Goal: Information Seeking & Learning: Learn about a topic

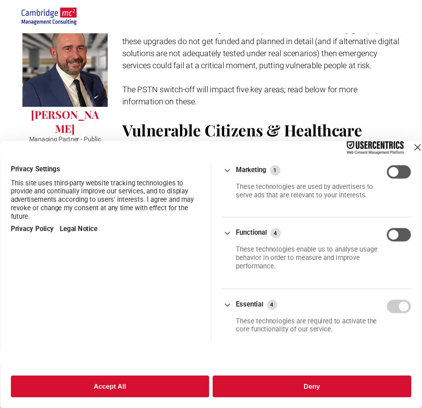
scroll to position [281, 0]
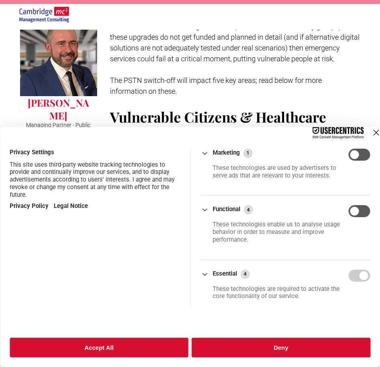
click at [226, 344] on button "Deny" at bounding box center [281, 348] width 179 height 20
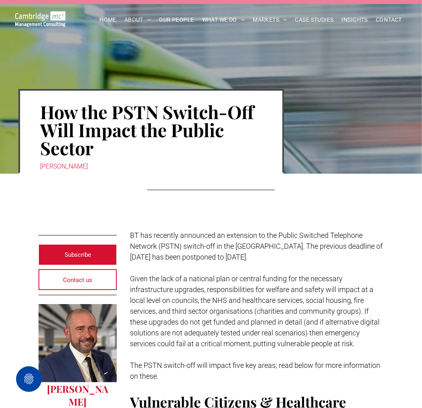
scroll to position [0, 0]
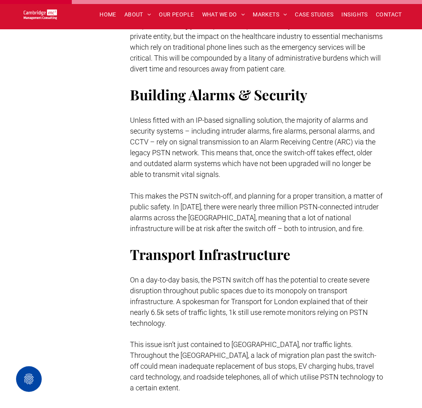
scroll to position [623, 0]
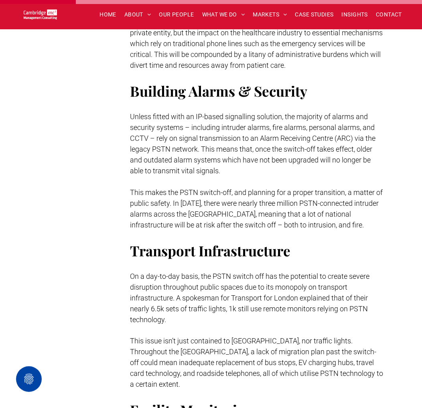
click at [271, 187] on p "This makes the PSTN switch-off, and planning for a proper transition, a matter …" at bounding box center [256, 208] width 253 height 43
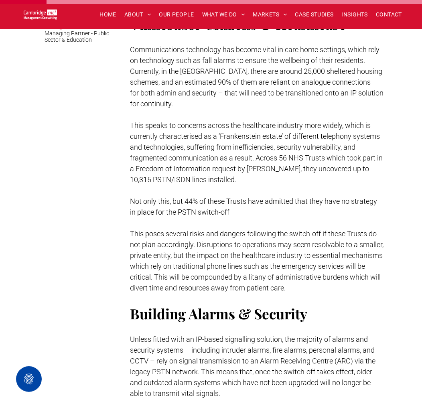
scroll to position [356, 0]
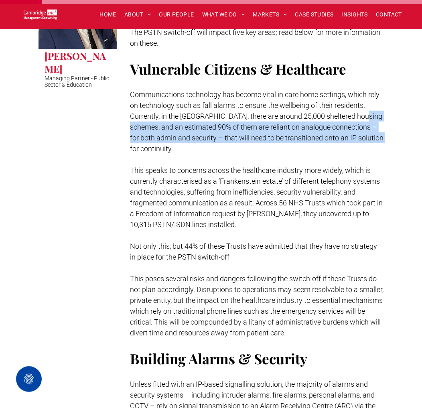
drag, startPoint x: 286, startPoint y: 117, endPoint x: 321, endPoint y: 93, distance: 42.5
click at [321, 93] on p "Communications technology has become vital in care home settings, which rely on…" at bounding box center [256, 121] width 253 height 65
drag, startPoint x: 321, startPoint y: 93, endPoint x: 330, endPoint y: 93, distance: 8.8
click at [330, 93] on span "Communications technology has become vital in care home settings, which rely on…" at bounding box center [256, 121] width 253 height 63
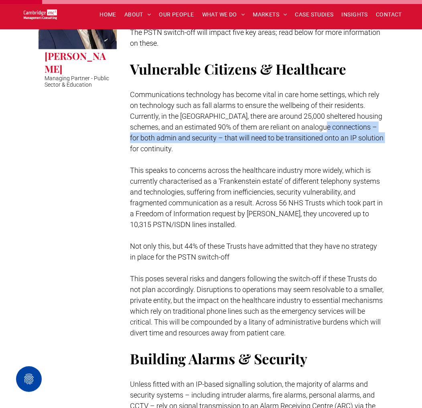
drag, startPoint x: 257, startPoint y: 103, endPoint x: 317, endPoint y: 111, distance: 60.6
click at [317, 111] on p "Communications technology has become vital in care home settings, which rely on…" at bounding box center [256, 121] width 253 height 65
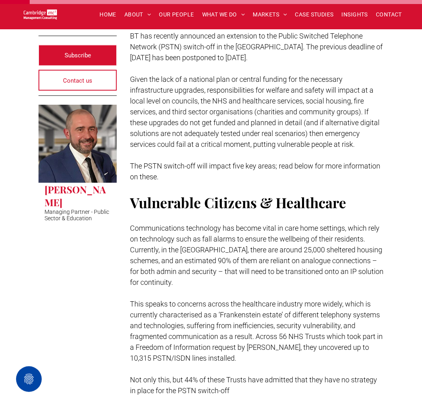
scroll to position [267, 0]
